Goal: Task Accomplishment & Management: Manage account settings

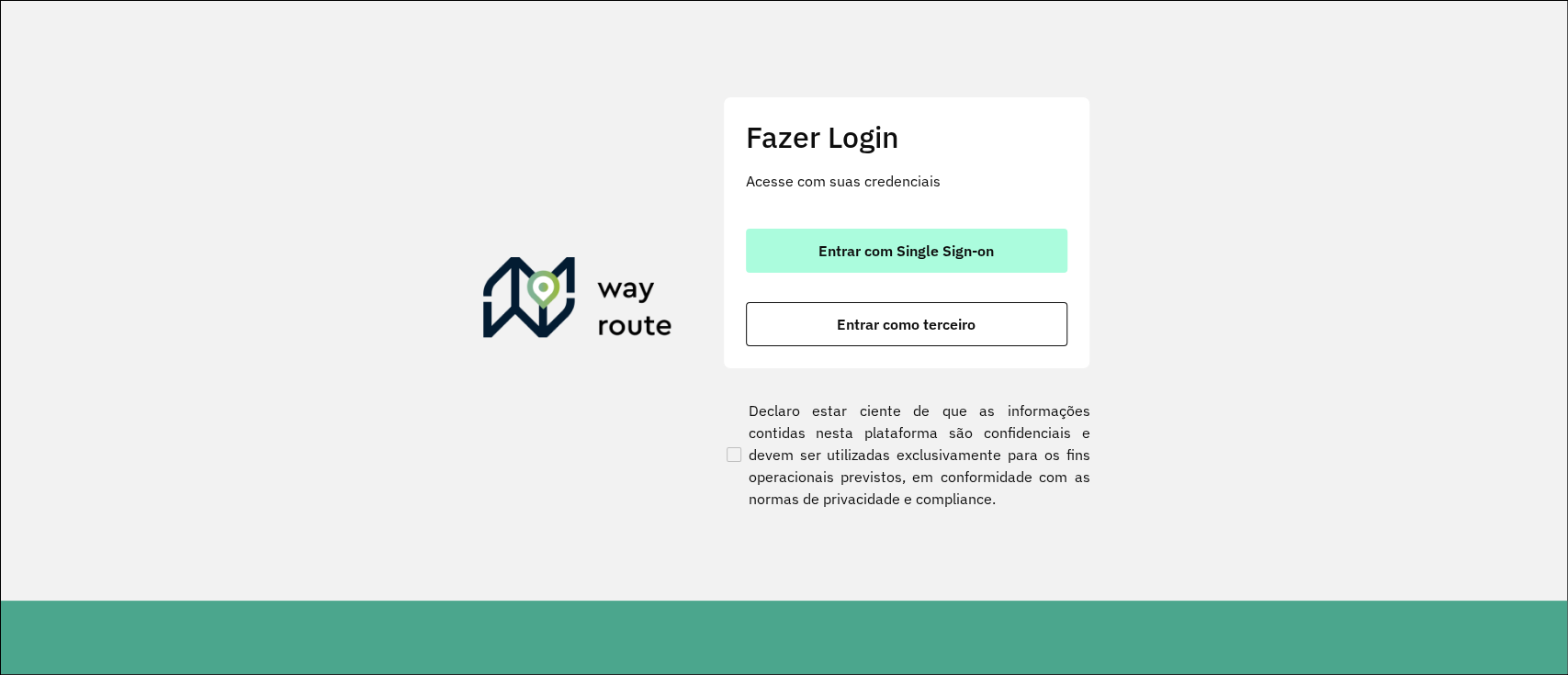
click at [865, 248] on span "Entrar com Single Sign-on" at bounding box center [906, 250] width 176 height 15
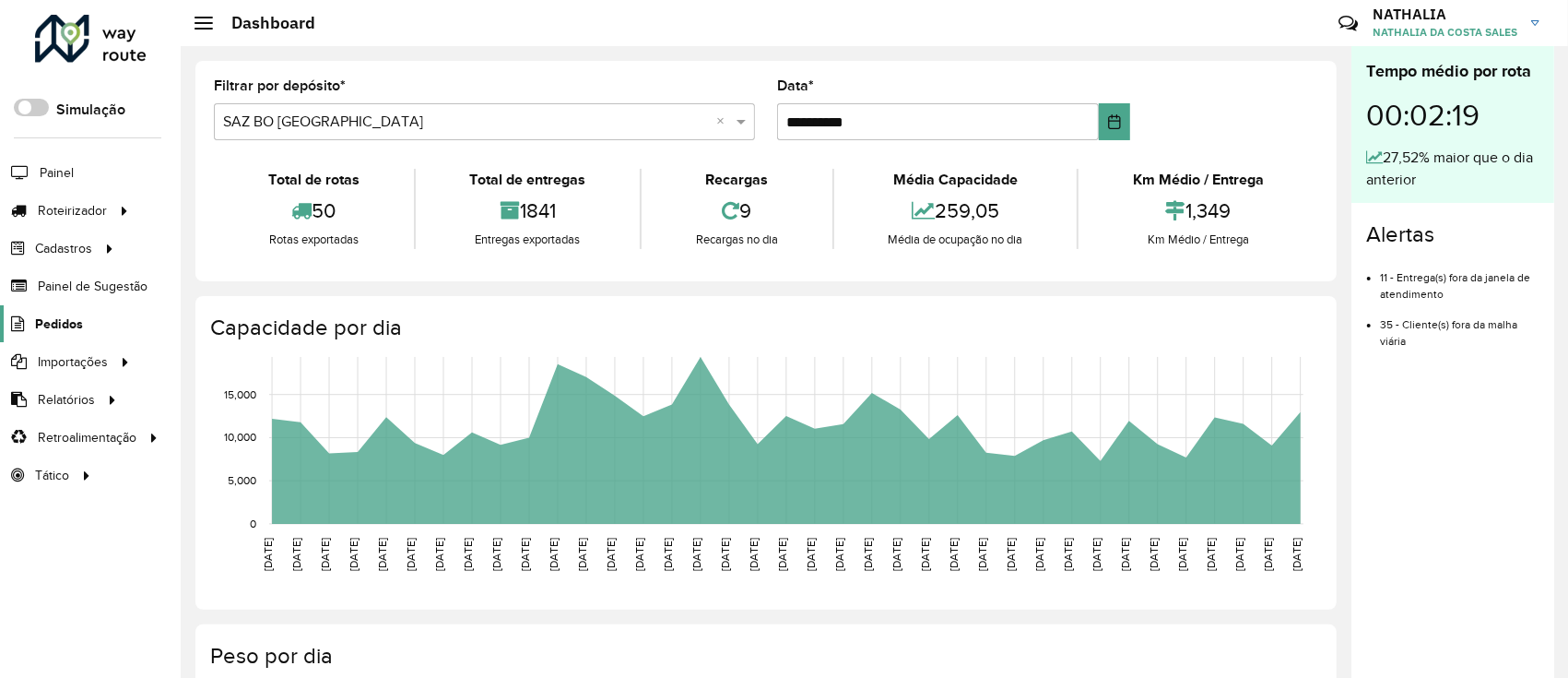
click at [52, 329] on span "Pedidos" at bounding box center [59, 323] width 48 height 19
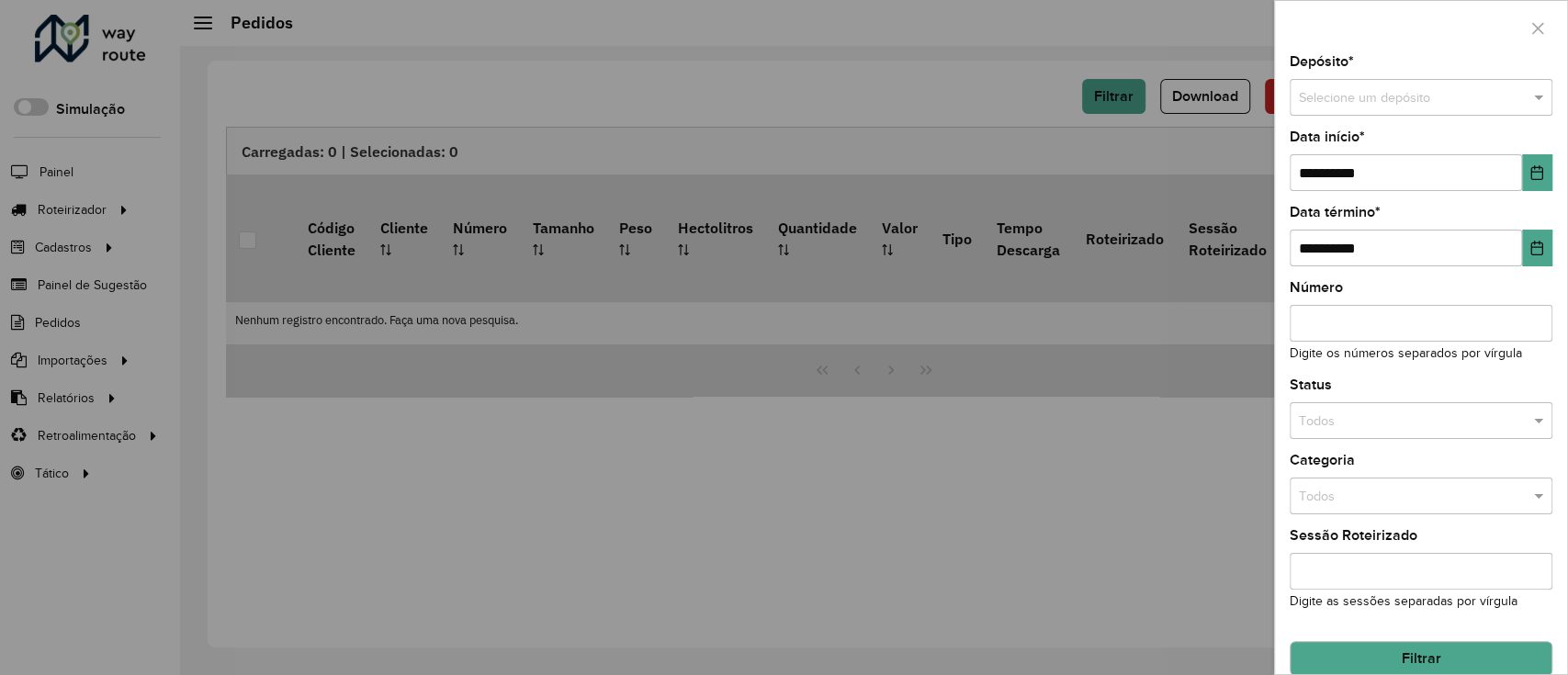
click at [1169, 119] on div "**********" at bounding box center [1421, 363] width 292 height 618
click at [1169, 114] on div "Selecione um depósito" at bounding box center [1421, 97] width 263 height 37
type input "*****"
click at [1169, 158] on div "SAZ BO Oruro" at bounding box center [1419, 150] width 256 height 30
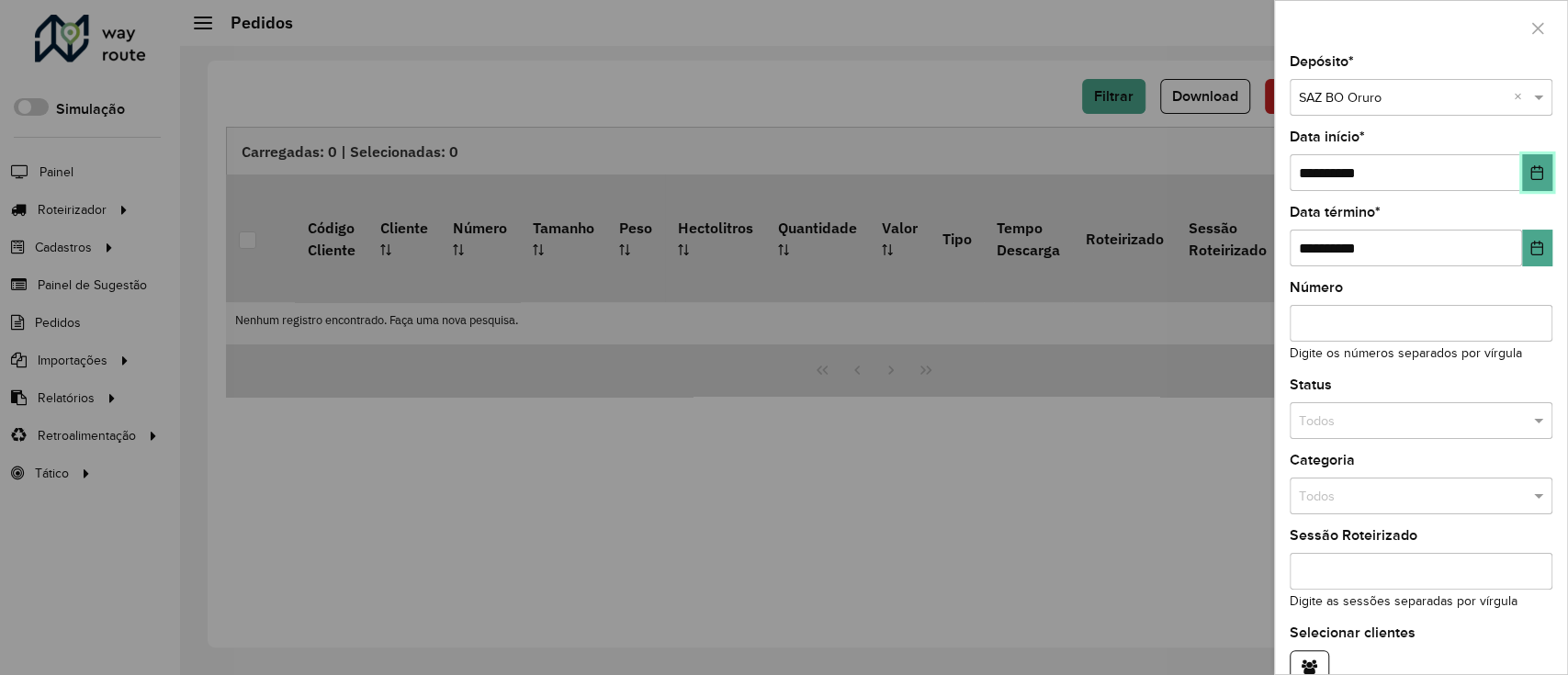
click at [1169, 180] on icon "Choose Date" at bounding box center [1537, 172] width 12 height 15
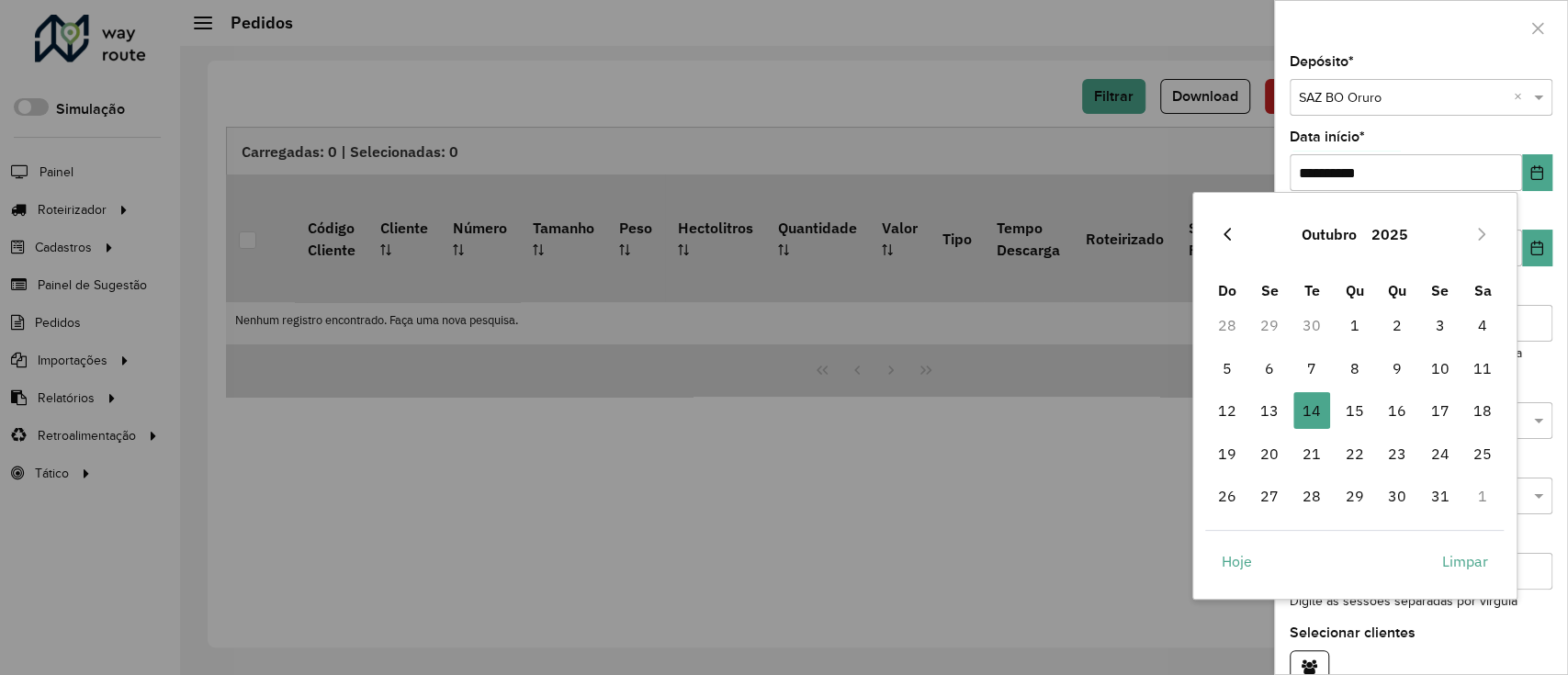
click at [1169, 231] on icon "Previous Month" at bounding box center [1226, 233] width 15 height 15
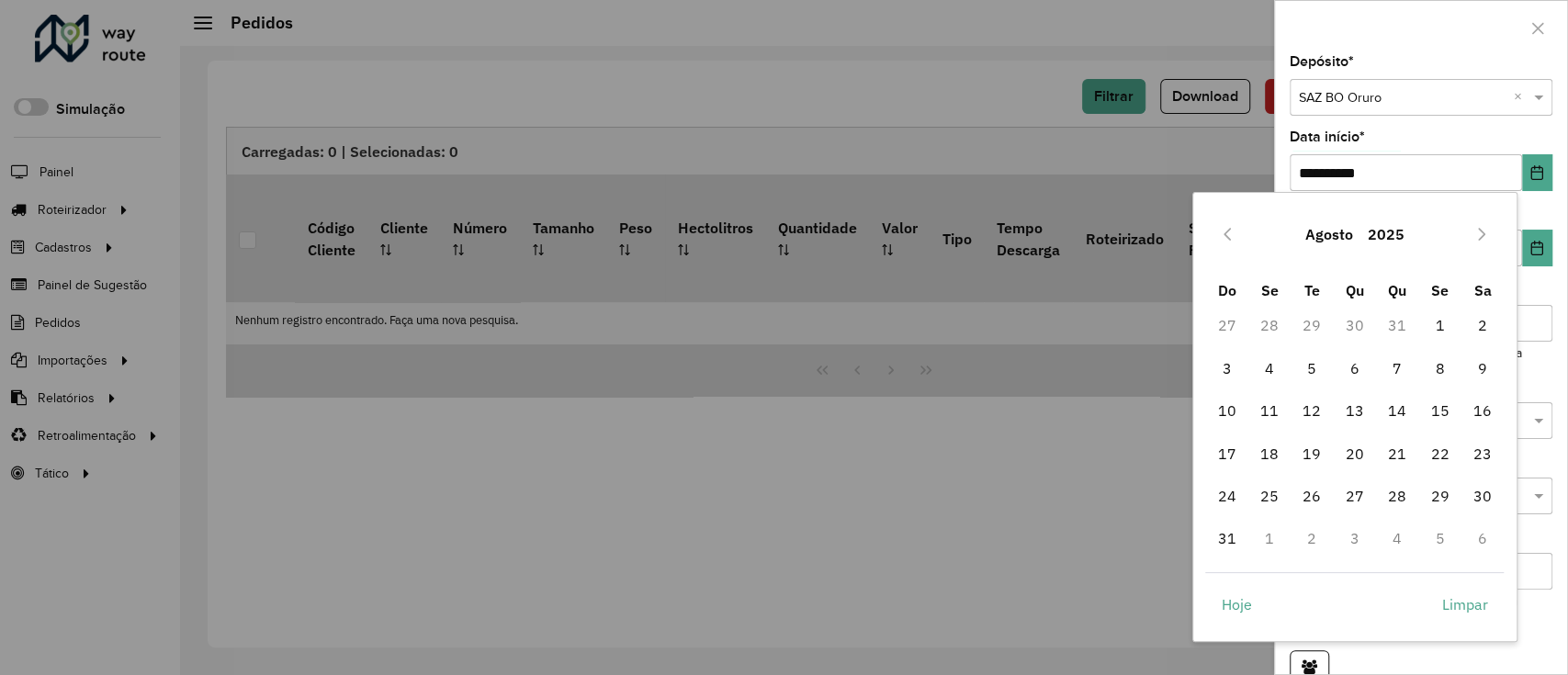
click at [1169, 231] on icon "Previous Month" at bounding box center [1226, 233] width 15 height 15
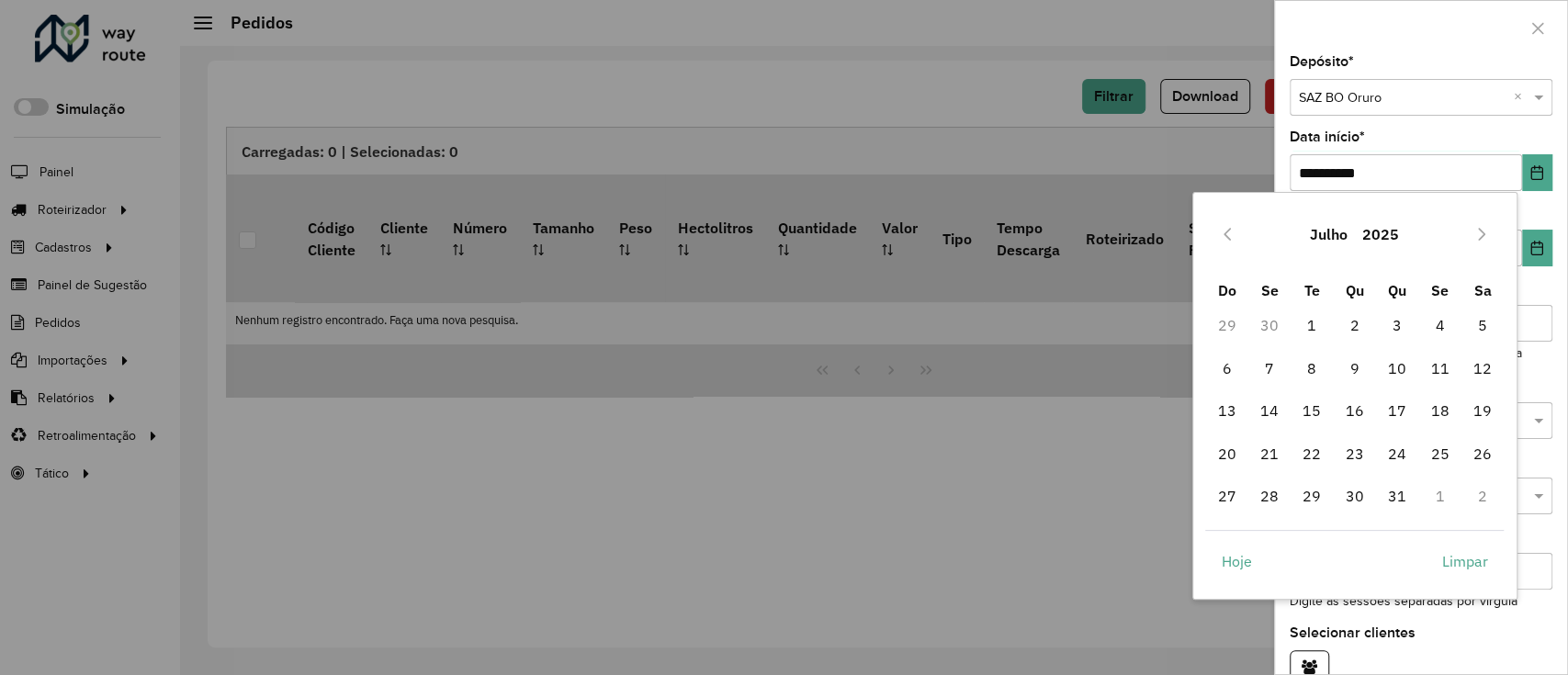
click at [1169, 231] on icon "Previous Month" at bounding box center [1226, 233] width 15 height 15
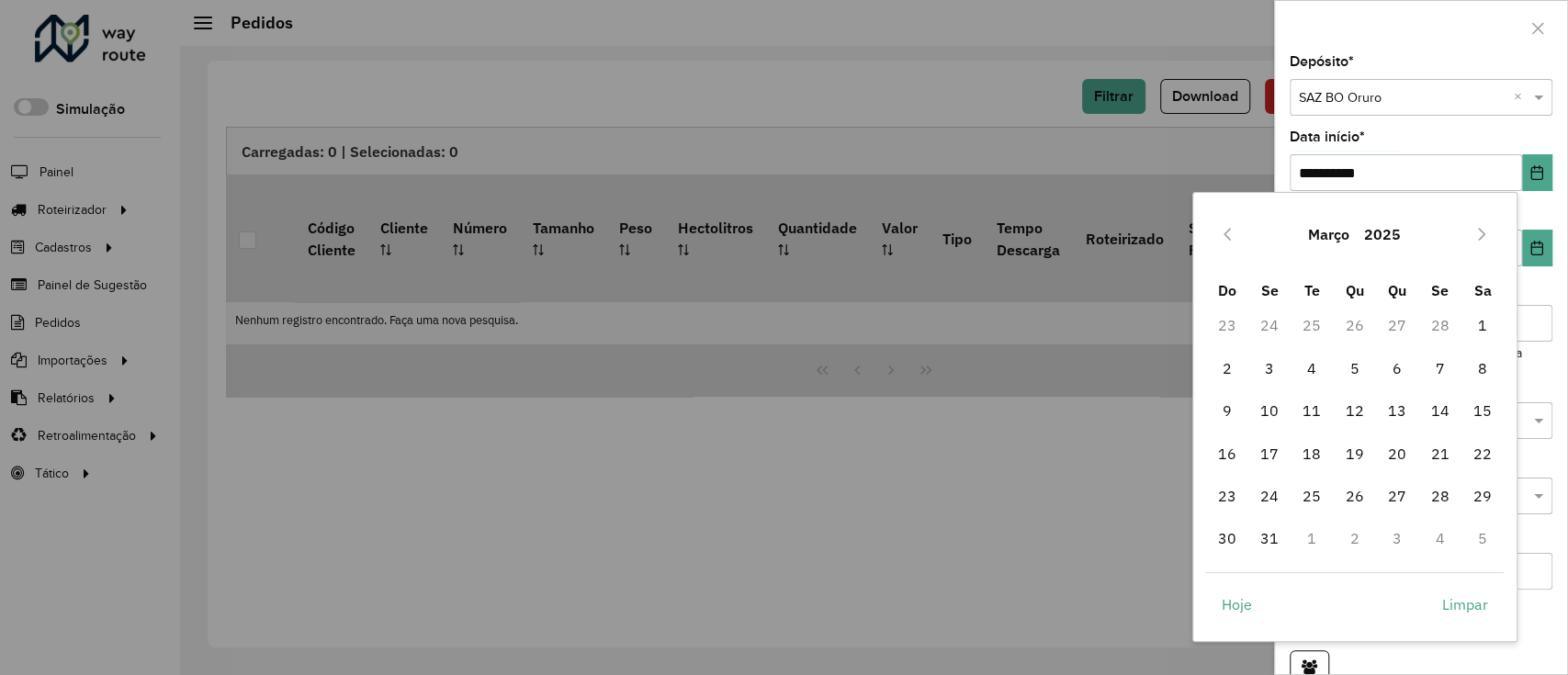
click at [1169, 231] on icon "Previous Month" at bounding box center [1226, 233] width 15 height 15
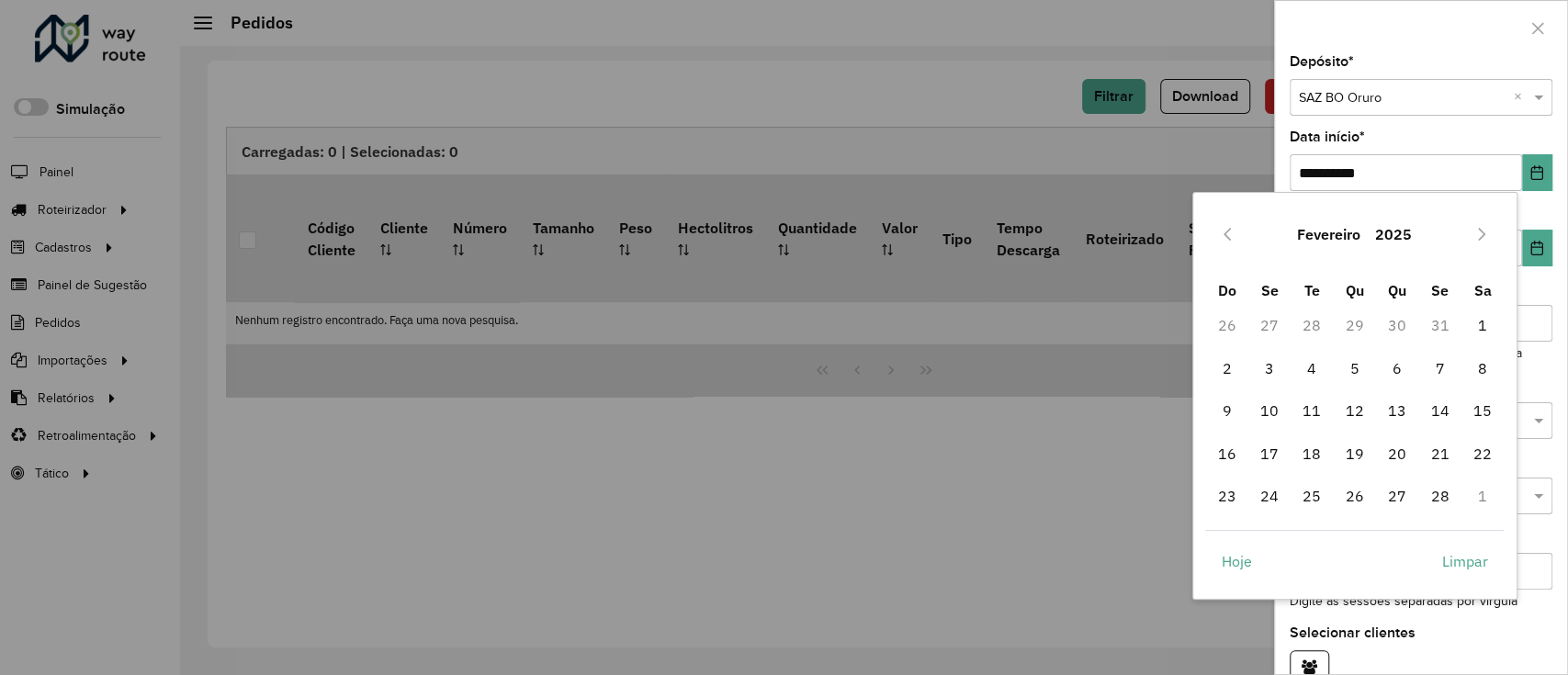
click at [1169, 231] on icon "Previous Month" at bounding box center [1226, 233] width 15 height 15
click at [1169, 322] on span "1" at bounding box center [1354, 325] width 37 height 37
type input "**********"
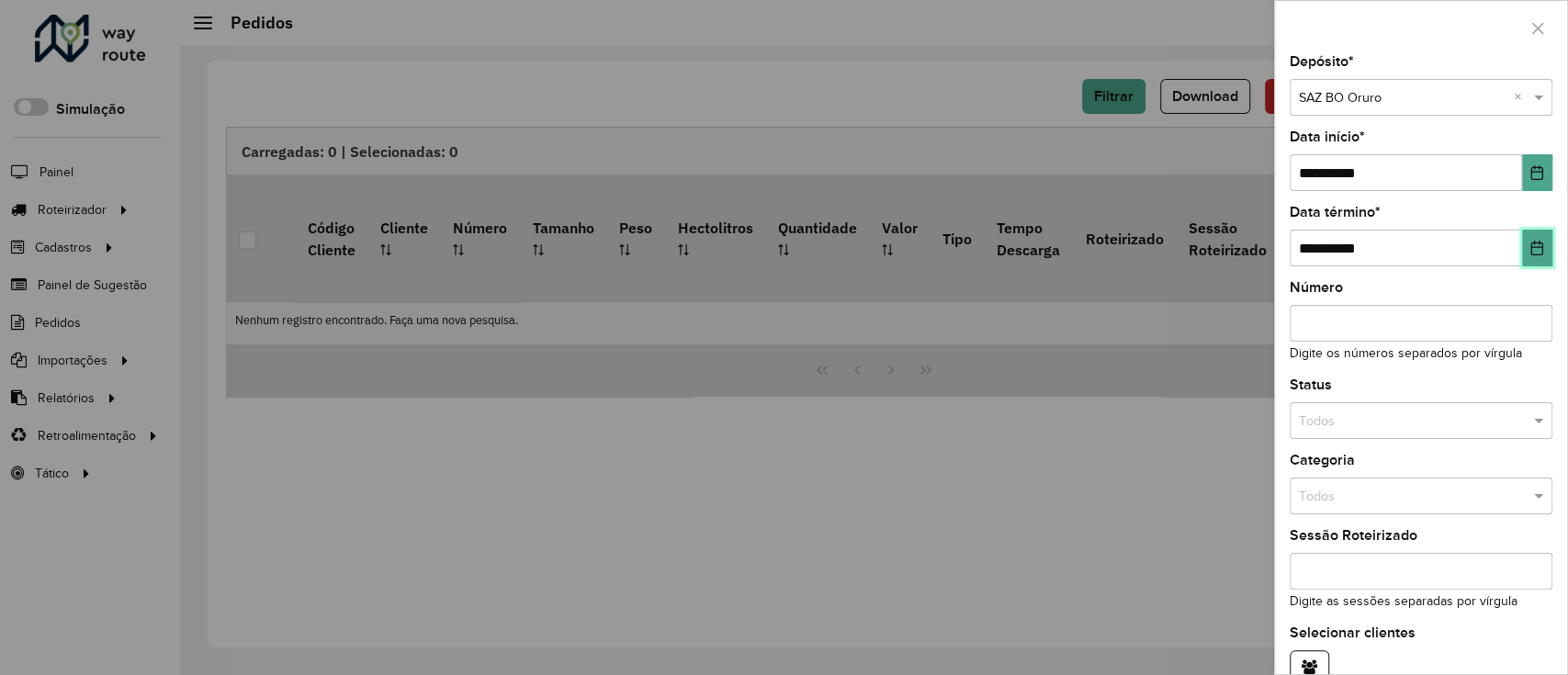
click at [1169, 253] on button "Choose Date" at bounding box center [1537, 247] width 31 height 37
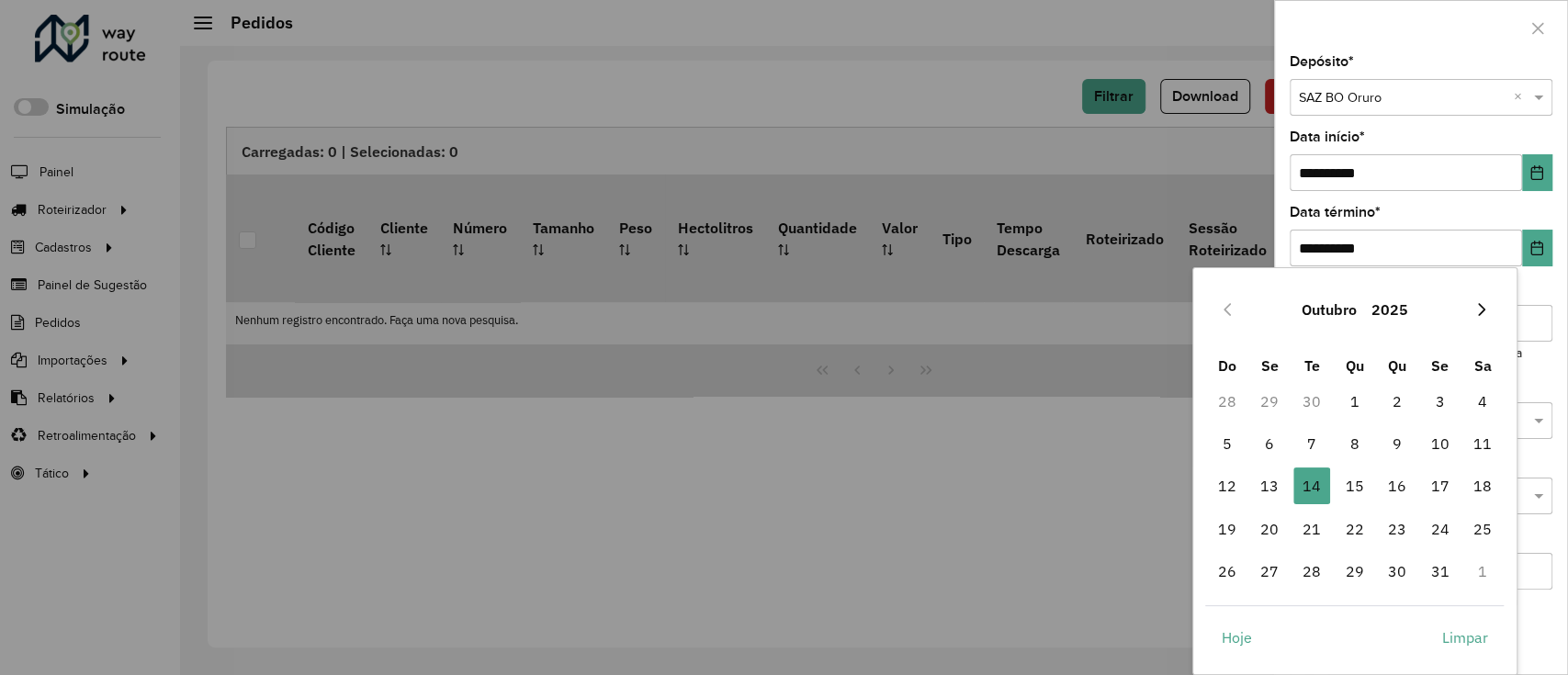
click at [1169, 299] on button "Next Month" at bounding box center [1482, 310] width 30 height 30
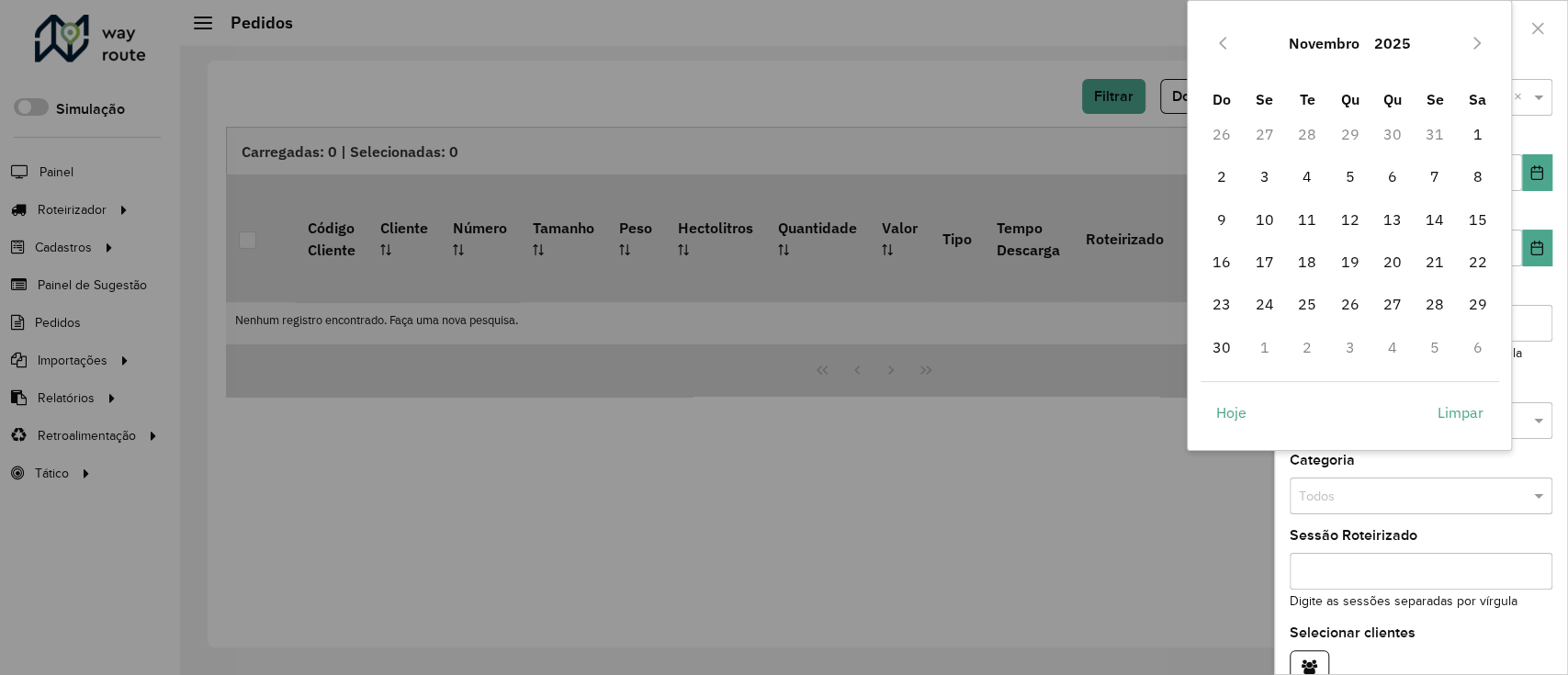
click at [1169, 299] on span "29" at bounding box center [1477, 304] width 37 height 37
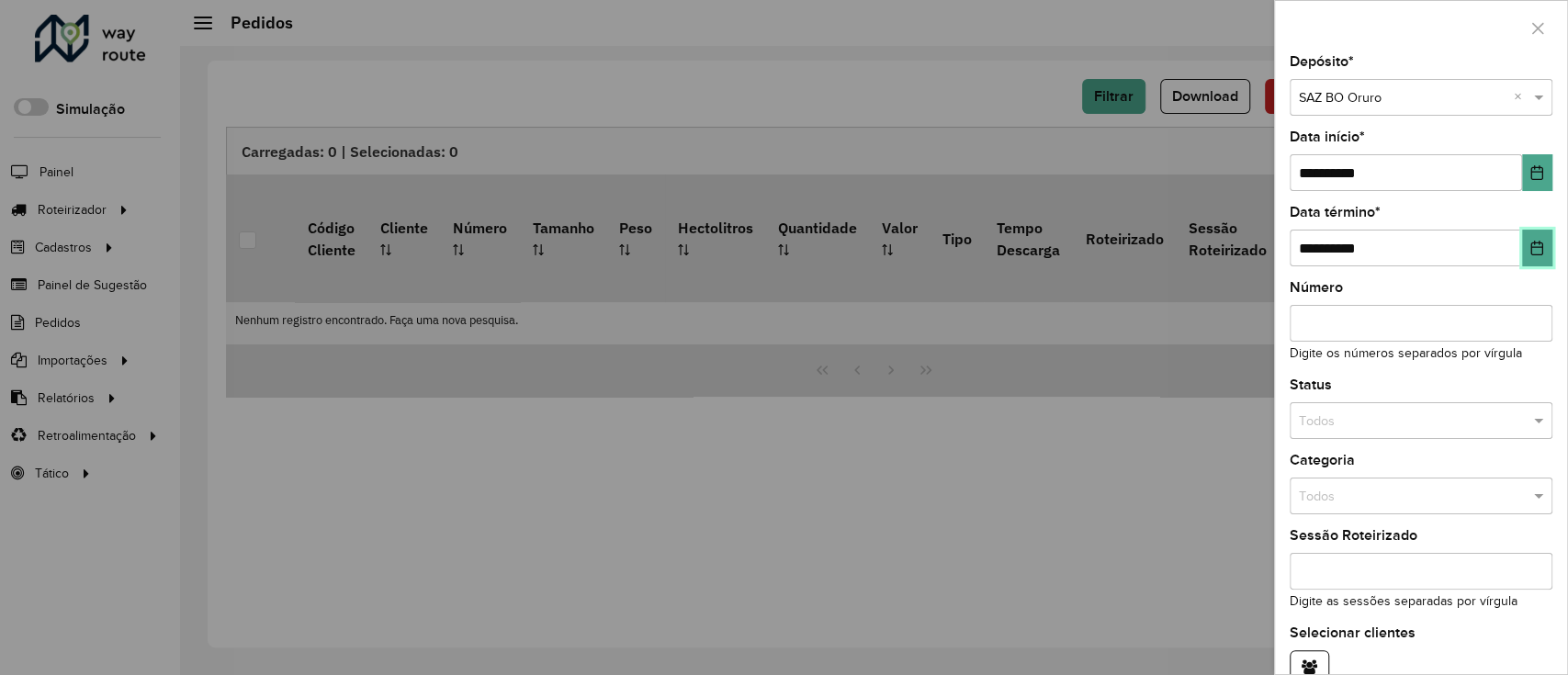
click at [1169, 241] on icon "Choose Date" at bounding box center [1536, 247] width 15 height 15
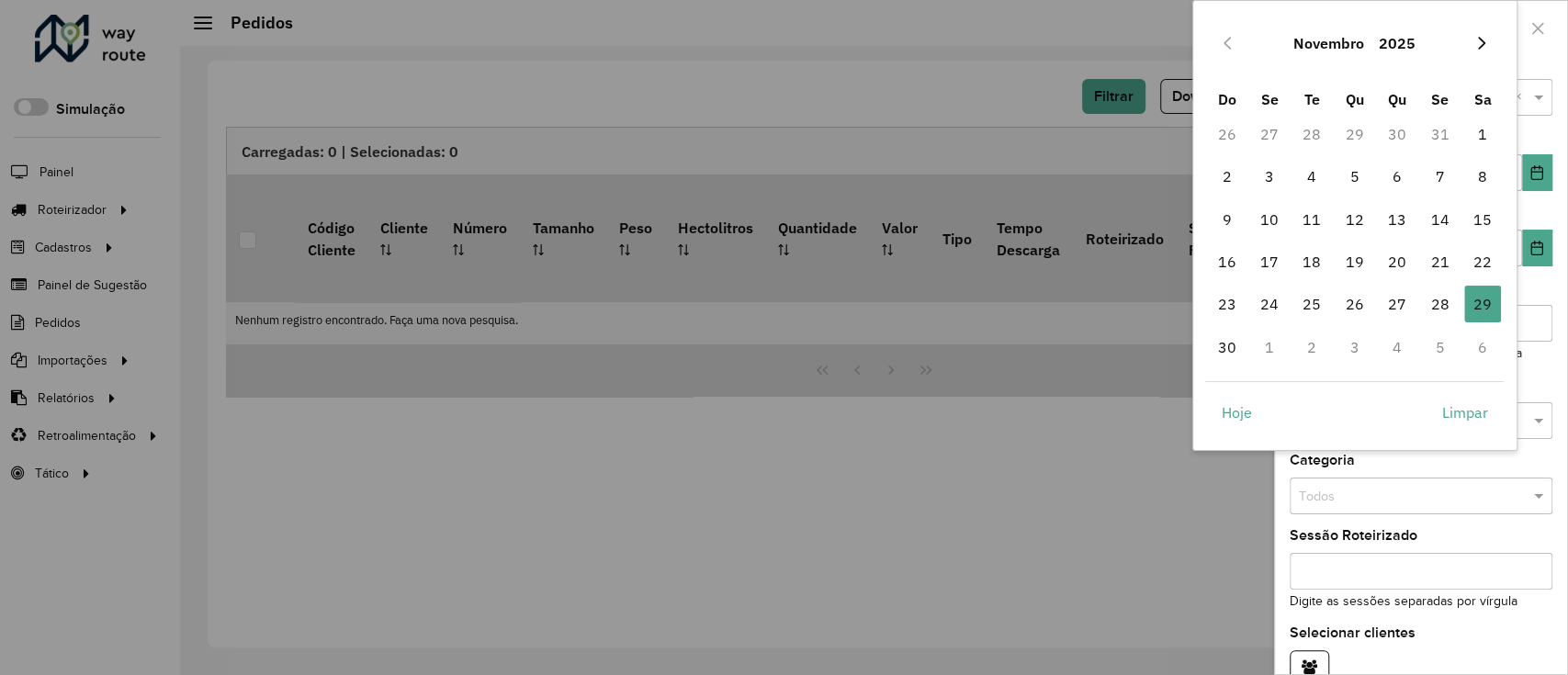
click at [1169, 42] on icon "Next Month" at bounding box center [1482, 43] width 15 height 15
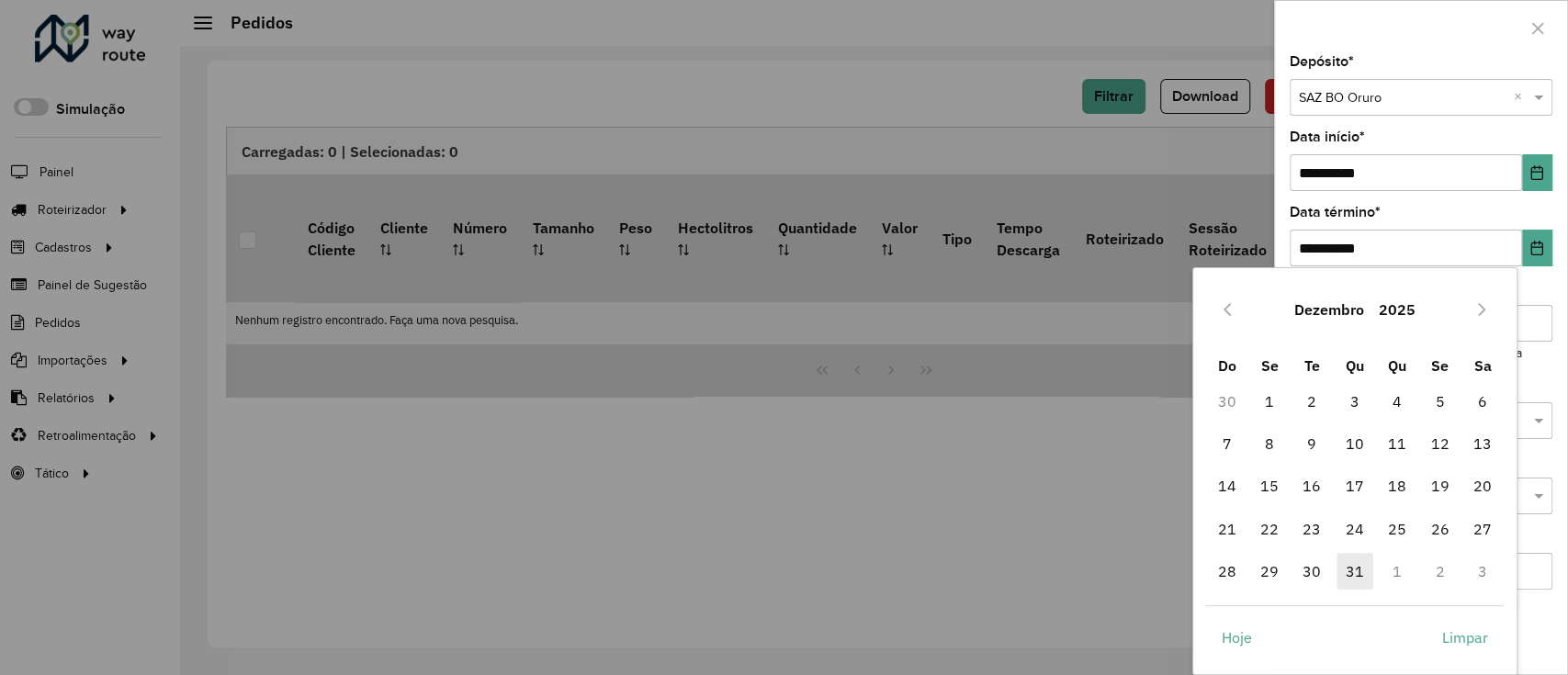
click at [1169, 505] on span "31" at bounding box center [1354, 571] width 37 height 37
type input "**********"
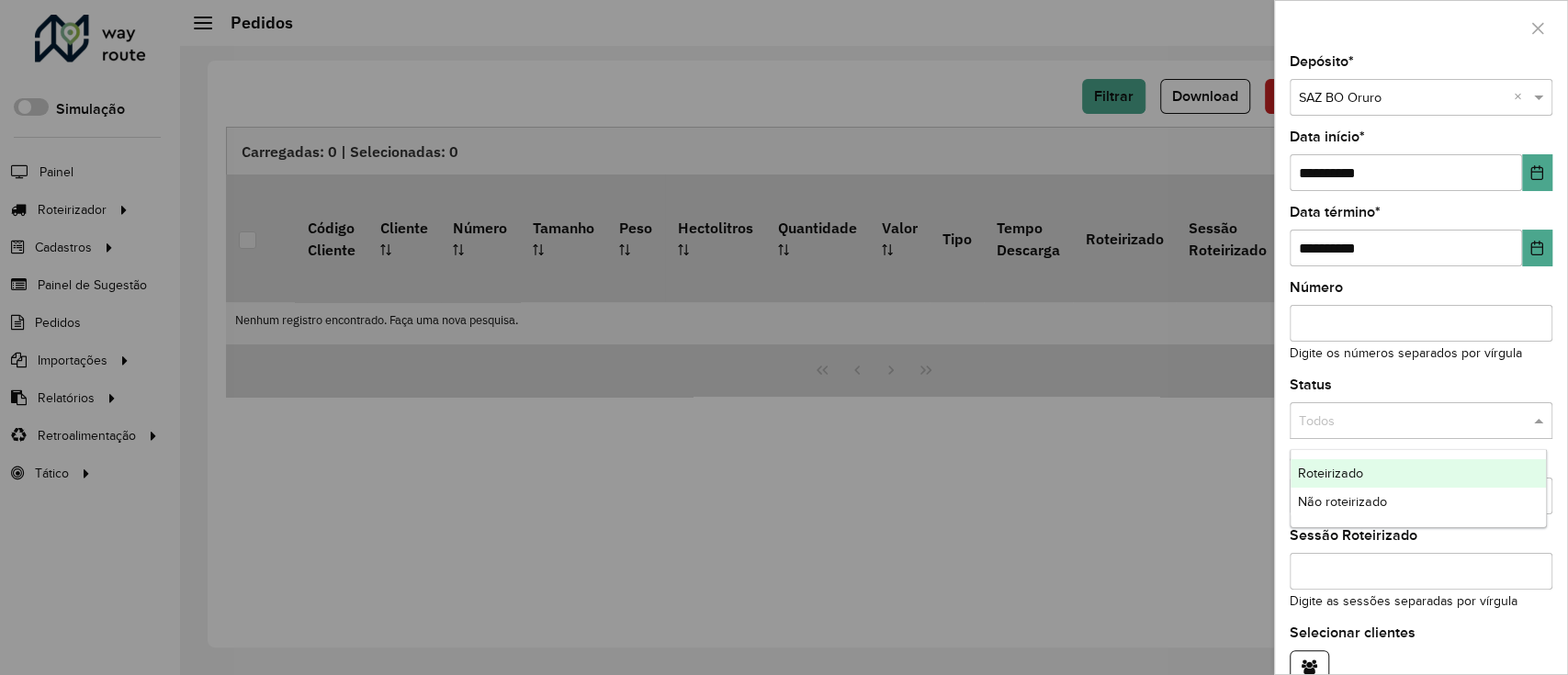
click at [1169, 405] on div "Todos" at bounding box center [1421, 420] width 263 height 37
click at [1169, 497] on div "Não roteirizado" at bounding box center [1419, 502] width 256 height 30
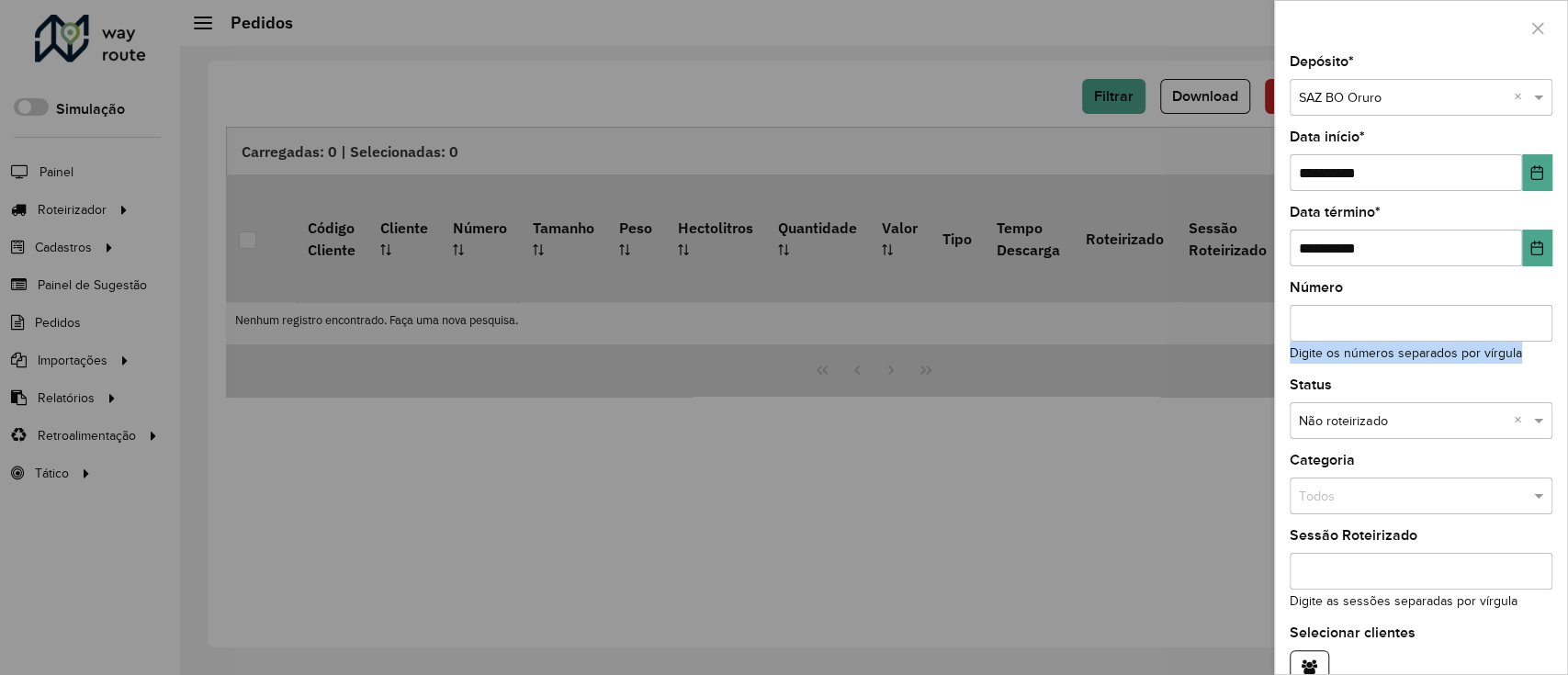
drag, startPoint x: 1560, startPoint y: 309, endPoint x: 1566, endPoint y: 343, distance: 34.5
click at [1169, 343] on div "**********" at bounding box center [1421, 338] width 294 height 675
drag, startPoint x: 1566, startPoint y: 343, endPoint x: 1525, endPoint y: 295, distance: 63.1
click at [1169, 295] on div "**********" at bounding box center [1421, 338] width 294 height 675
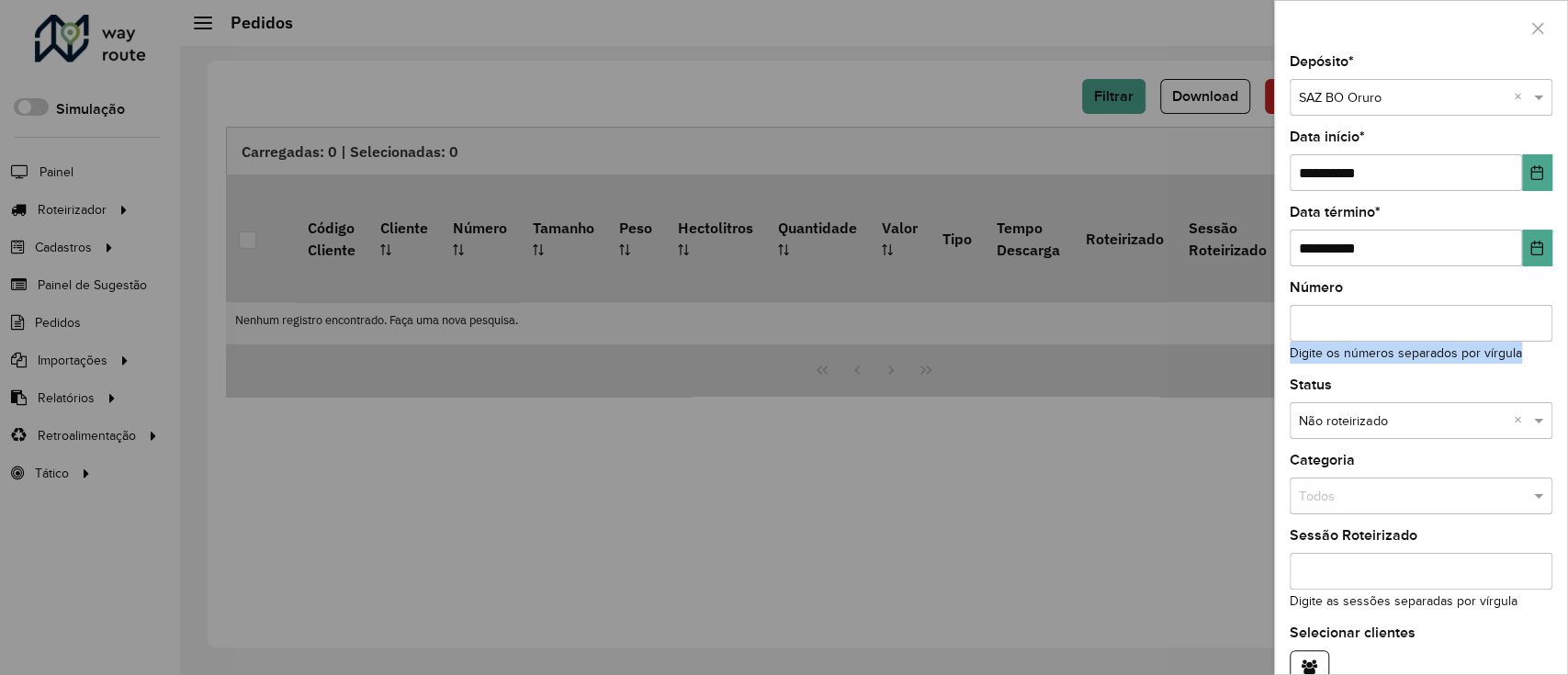
click at [1169, 295] on div "Número Digite os números separados por vírgula" at bounding box center [1421, 322] width 263 height 82
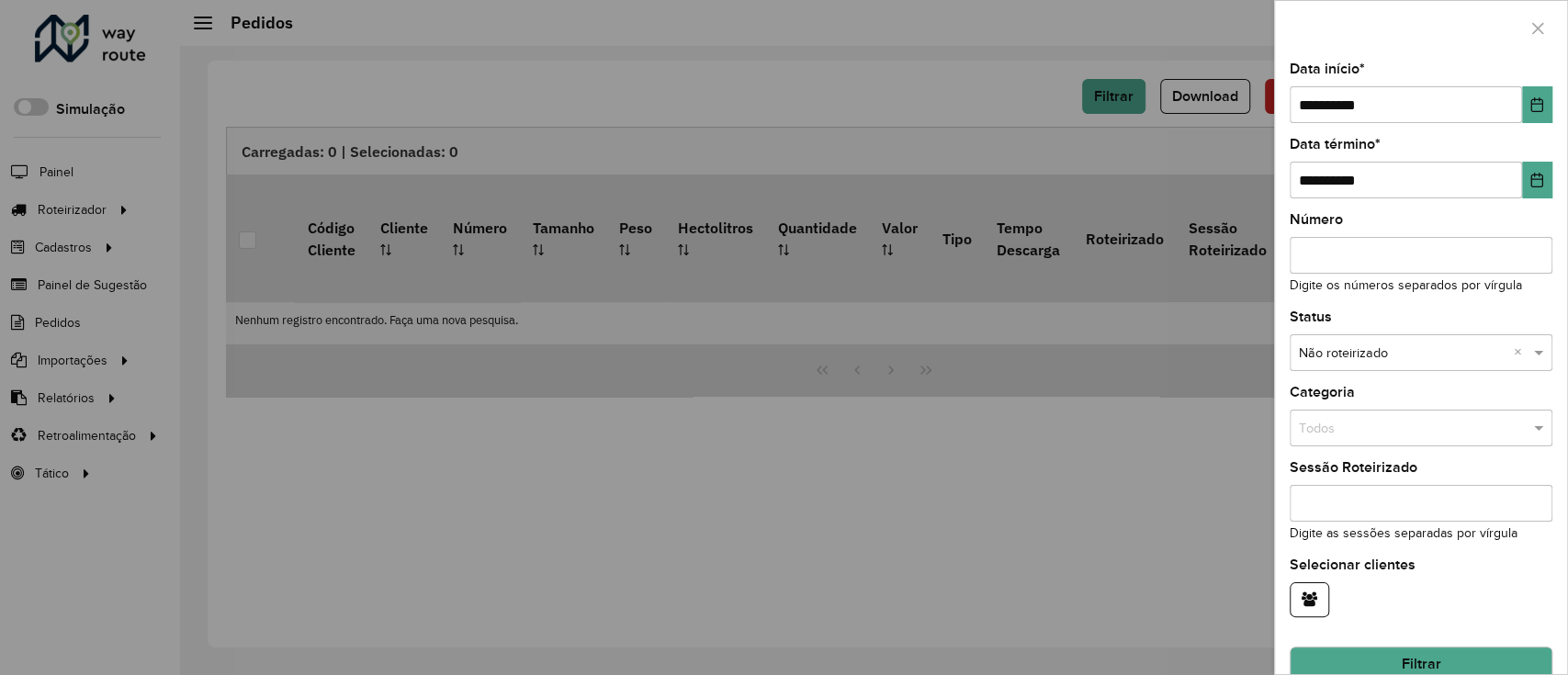
scroll to position [98, 0]
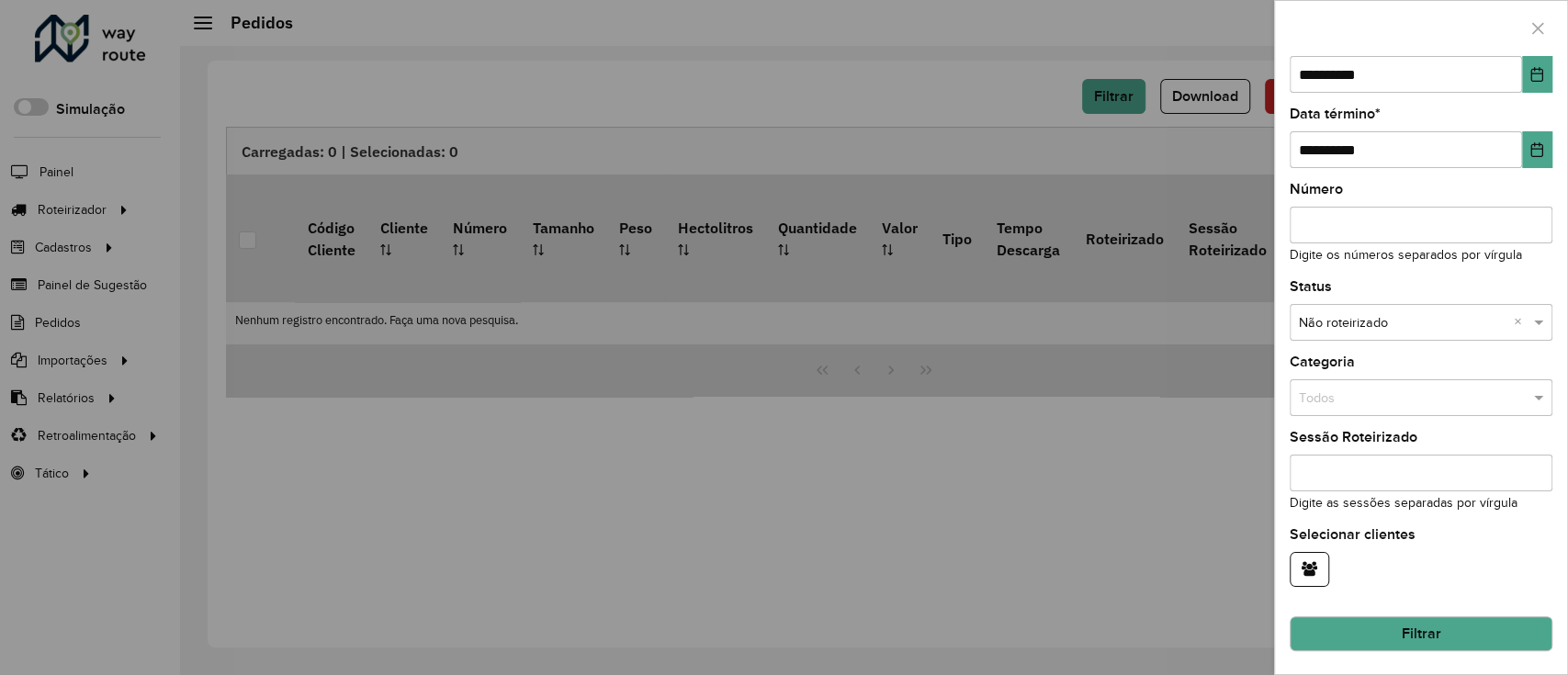
click at [1169, 505] on button "Filtrar" at bounding box center [1421, 633] width 263 height 35
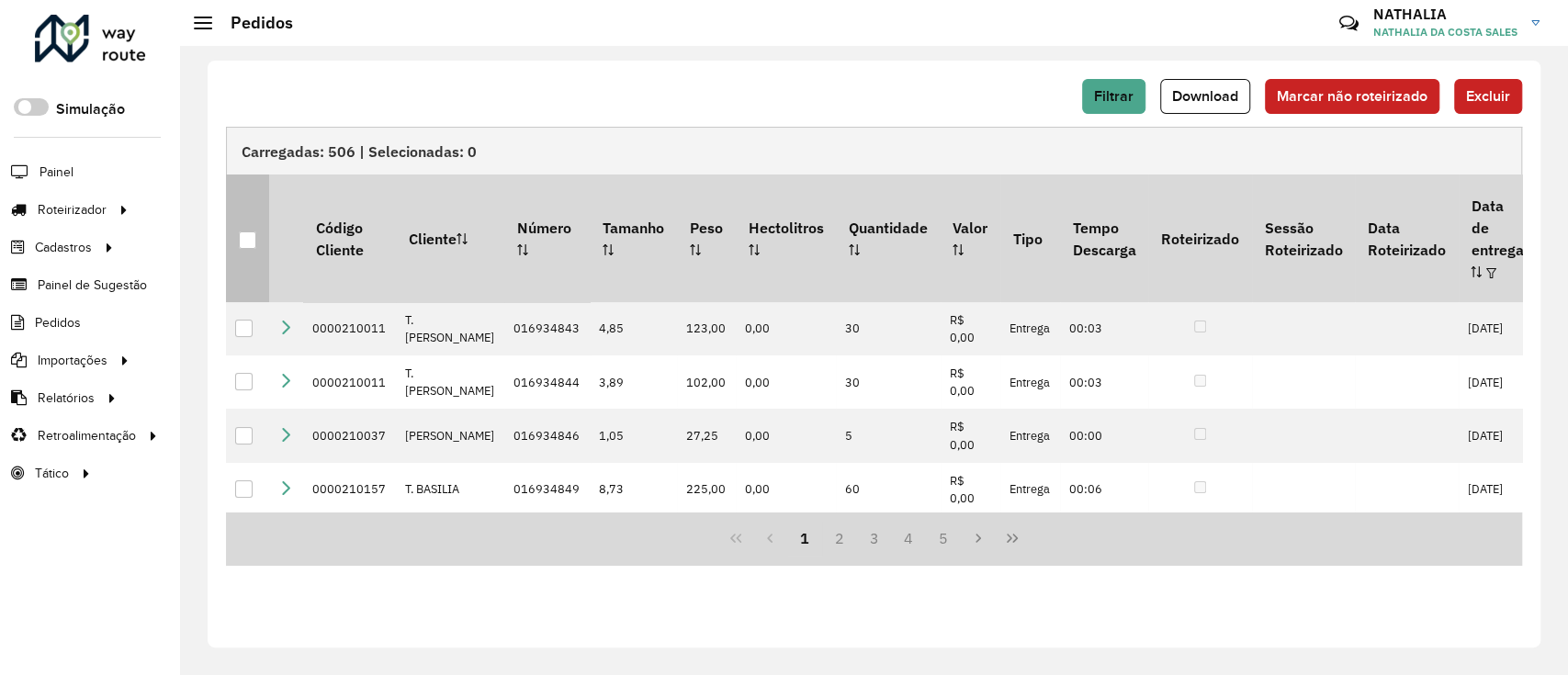
click at [257, 226] on th at bounding box center [247, 238] width 43 height 127
click at [251, 231] on div at bounding box center [247, 240] width 18 height 18
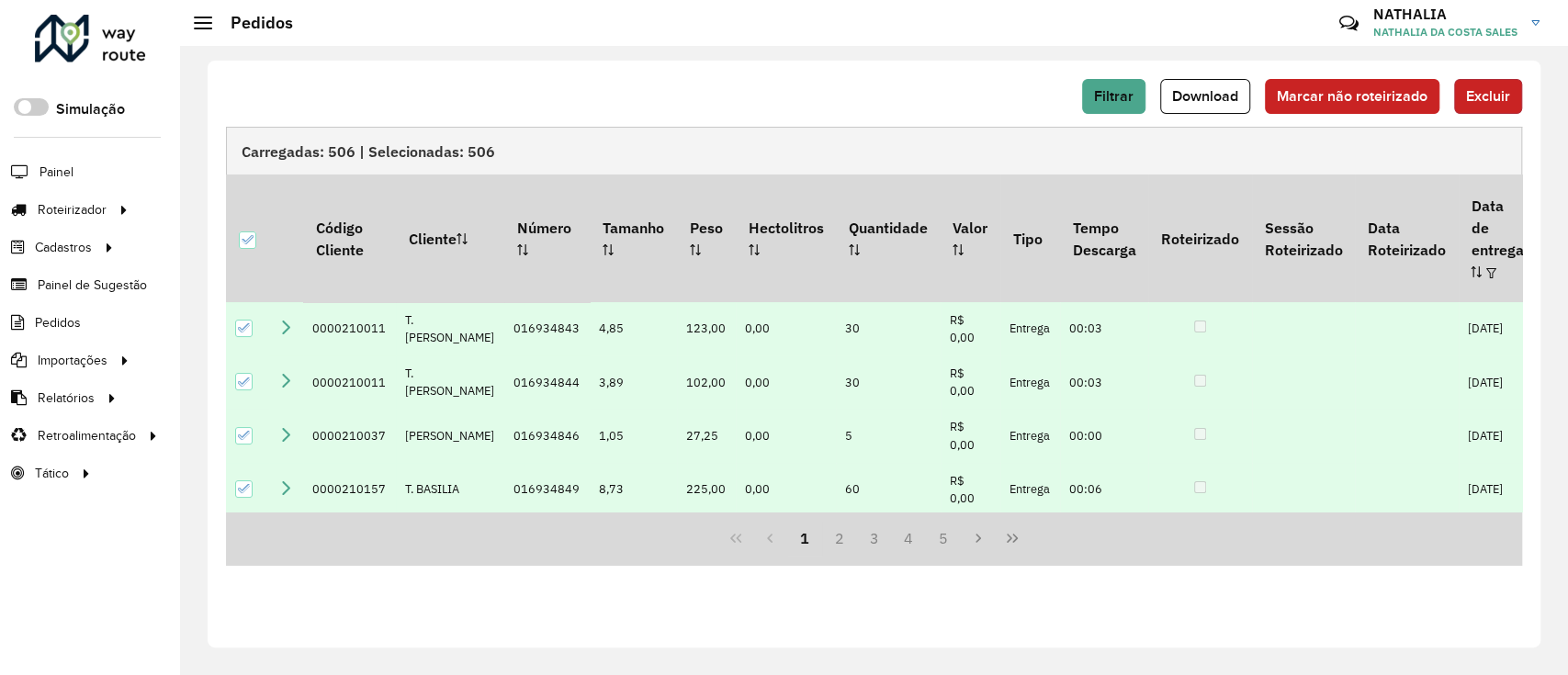
click at [1169, 103] on span "Excluir" at bounding box center [1488, 96] width 44 height 16
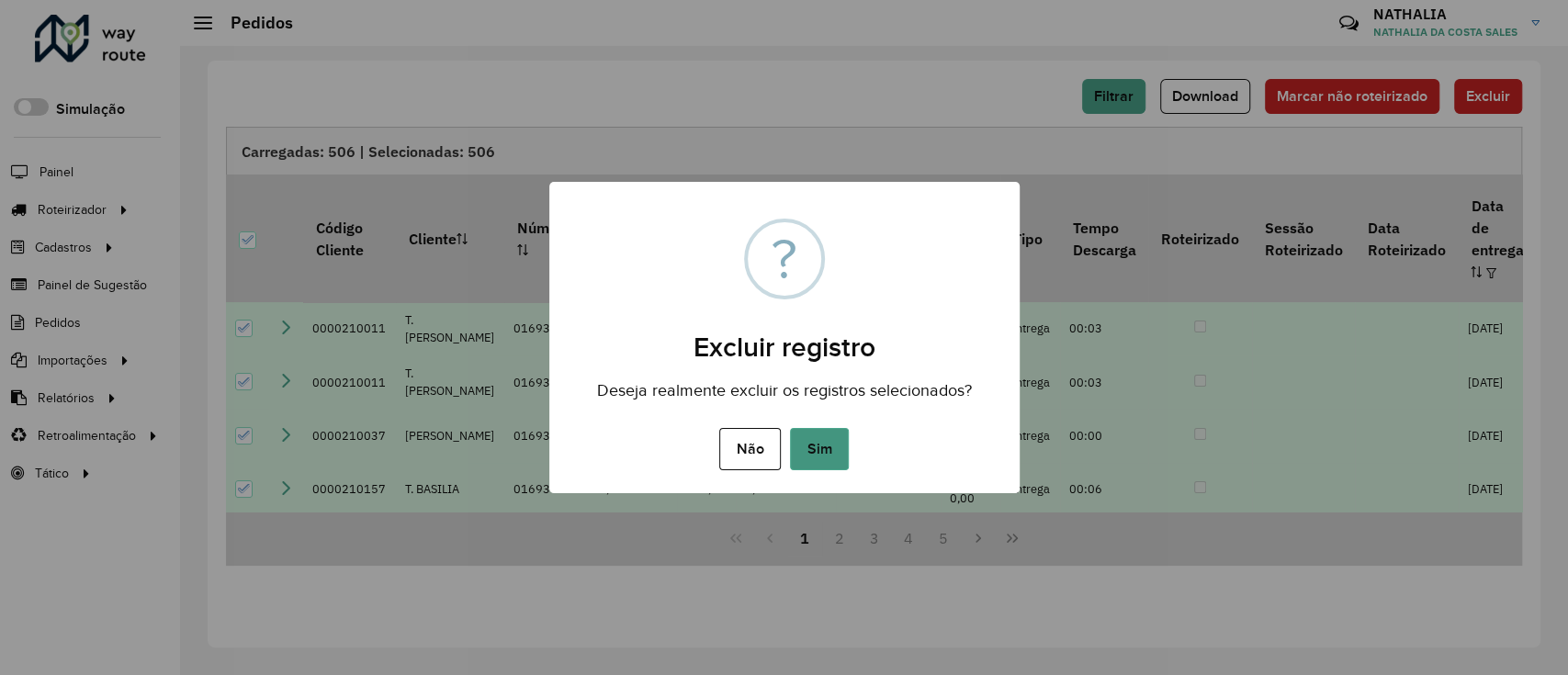
click at [837, 445] on button "Sim" at bounding box center [818, 449] width 59 height 43
